Goal: Task Accomplishment & Management: Use online tool/utility

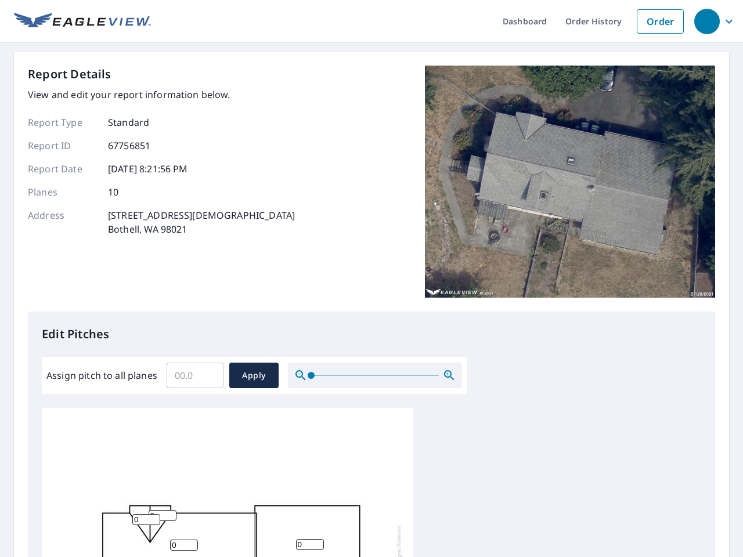
click at [371, 279] on div "Report Details View and edit your report information below. Report Type Standar…" at bounding box center [371, 189] width 687 height 246
click at [706, 21] on div "button" at bounding box center [707, 22] width 26 height 26
click at [195, 376] on input "Assign pitch to all planes" at bounding box center [195, 375] width 57 height 33
click at [254, 376] on span "Apply" at bounding box center [254, 376] width 31 height 15
click at [449, 376] on icon "button" at bounding box center [449, 376] width 14 height 14
